Goal: Check status

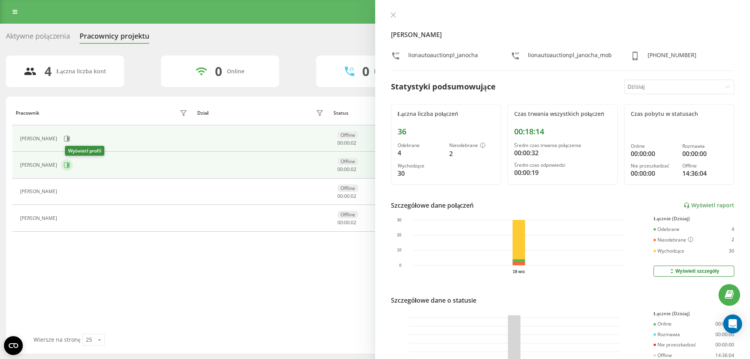
click at [69, 161] on button at bounding box center [67, 165] width 12 height 12
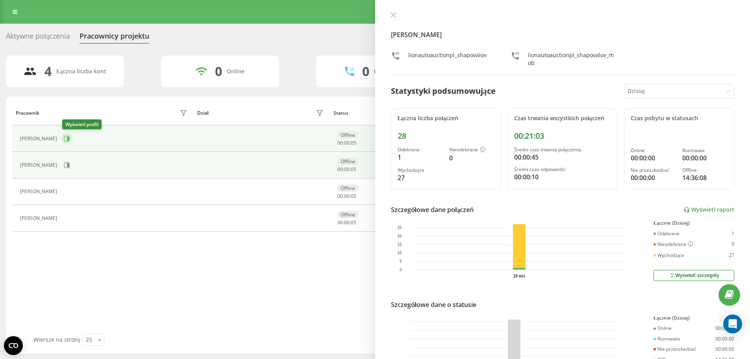
click at [68, 141] on icon at bounding box center [67, 138] width 6 height 6
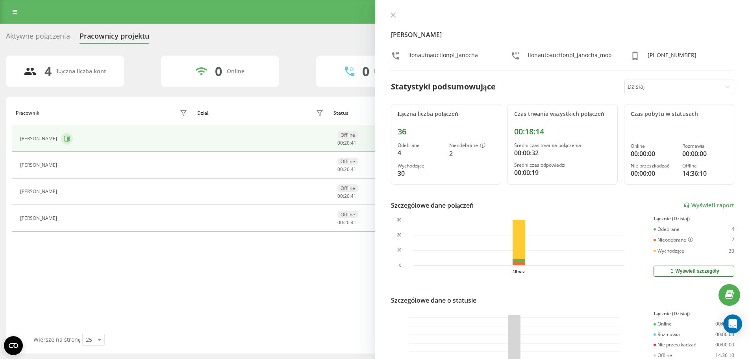
click at [69, 141] on icon at bounding box center [67, 138] width 6 height 6
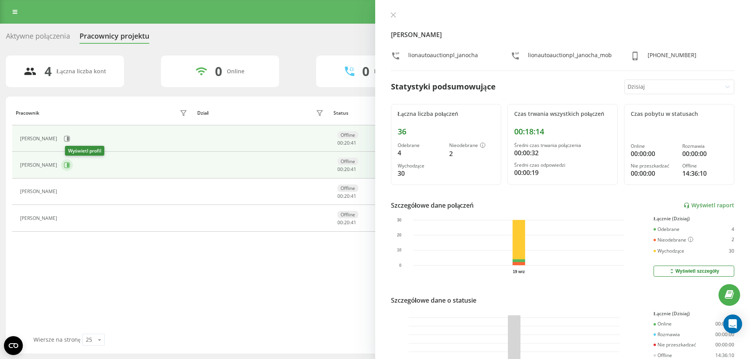
click at [70, 165] on icon at bounding box center [67, 165] width 6 height 6
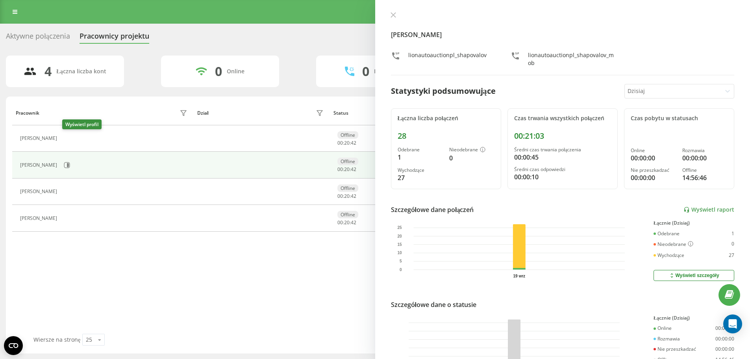
click at [68, 139] on icon at bounding box center [67, 139] width 2 height 4
